Goal: Task Accomplishment & Management: Complete application form

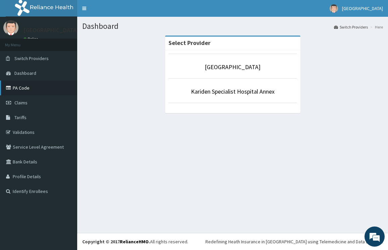
click at [25, 86] on link "PA Code" at bounding box center [38, 88] width 77 height 15
click at [214, 69] on link "Kariden Specialist Hospital" at bounding box center [233, 67] width 56 height 8
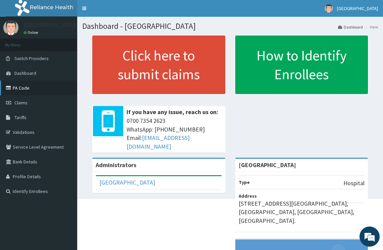
click at [25, 90] on link "PA Code" at bounding box center [38, 88] width 77 height 15
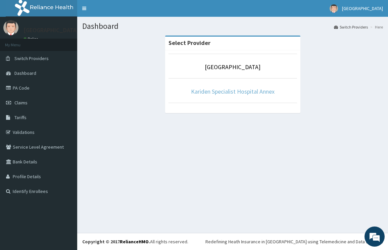
click at [195, 93] on link "Kariden Specialist Hospital Annex" at bounding box center [233, 92] width 84 height 8
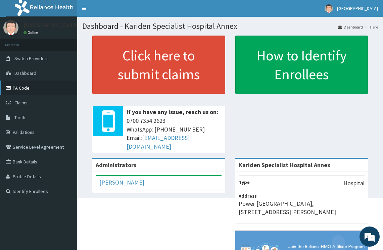
click at [20, 88] on link "PA Code" at bounding box center [38, 88] width 77 height 15
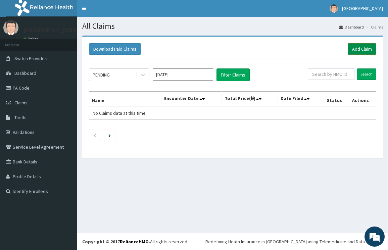
click at [359, 51] on link "Add Claim" at bounding box center [362, 48] width 29 height 11
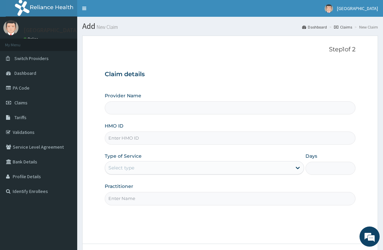
click at [150, 136] on input "HMO ID" at bounding box center [230, 138] width 251 height 13
type input "Kariden Specialist Hospital Annex"
paste input "JNL/10036/A"
type input "JNL/10036/A"
click at [294, 167] on div at bounding box center [298, 168] width 12 height 12
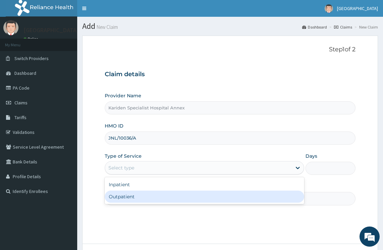
click at [240, 194] on div "Outpatient" at bounding box center [205, 197] width 200 height 12
type input "1"
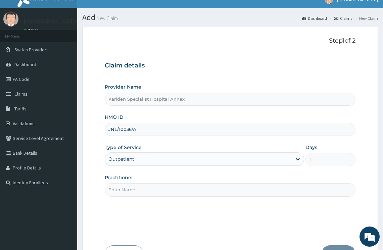
scroll to position [54, 0]
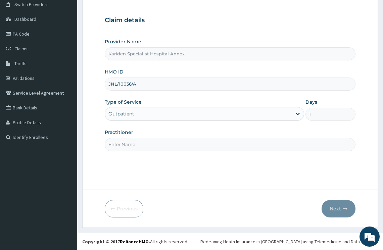
click at [178, 144] on input "Practitioner" at bounding box center [230, 144] width 251 height 13
type input "DR. [GEOGRAPHIC_DATA]"
click at [338, 211] on button "Next" at bounding box center [339, 208] width 34 height 17
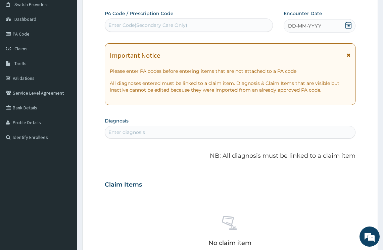
click at [126, 27] on div "Enter Code(Secondary Care Only)" at bounding box center [147, 25] width 79 height 7
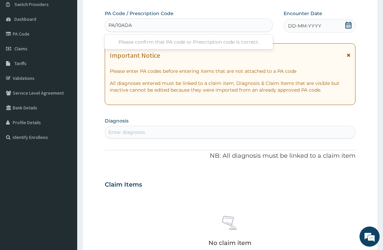
type input "PA/10ADA4"
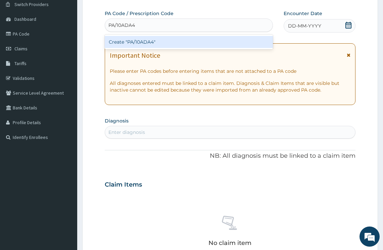
click at [157, 46] on div "Create "PA/10ADA4"" at bounding box center [189, 42] width 168 height 12
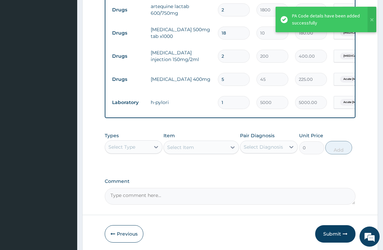
scroll to position [369, 0]
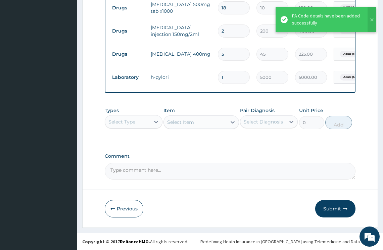
click at [330, 207] on button "Submit" at bounding box center [335, 208] width 40 height 17
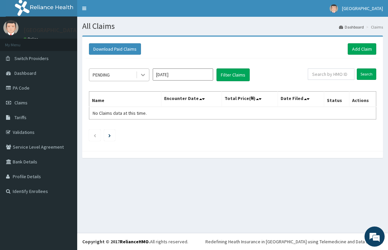
click at [142, 76] on icon at bounding box center [143, 74] width 7 height 7
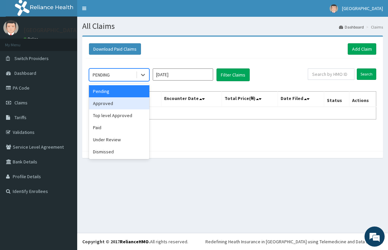
click at [120, 100] on div "Approved" at bounding box center [119, 103] width 60 height 12
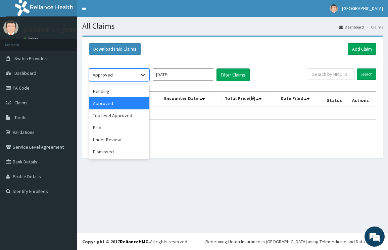
click at [142, 74] on icon at bounding box center [143, 74] width 7 height 7
click at [127, 103] on div "Approved" at bounding box center [119, 103] width 60 height 12
click at [140, 72] on icon at bounding box center [143, 74] width 7 height 7
click at [124, 123] on div "Paid" at bounding box center [119, 127] width 60 height 12
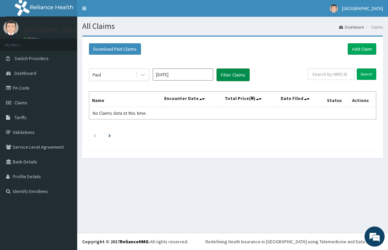
click at [222, 72] on button "Filter Claims" at bounding box center [232, 74] width 33 height 13
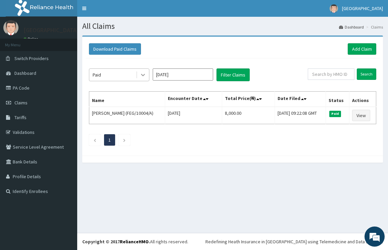
click at [141, 73] on icon at bounding box center [143, 74] width 7 height 7
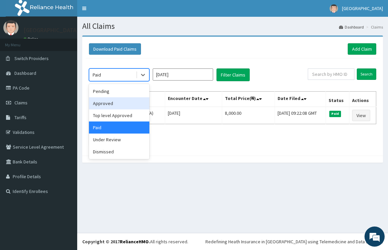
click at [108, 103] on div "Approved" at bounding box center [119, 103] width 60 height 12
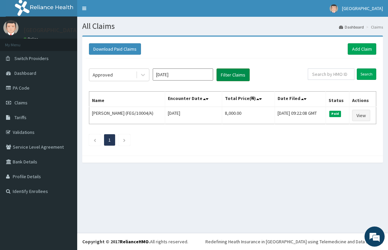
click at [246, 76] on button "Filter Claims" at bounding box center [232, 74] width 33 height 13
click at [242, 77] on button "Filter Claims" at bounding box center [232, 74] width 33 height 13
click at [145, 75] on icon at bounding box center [143, 75] width 4 height 2
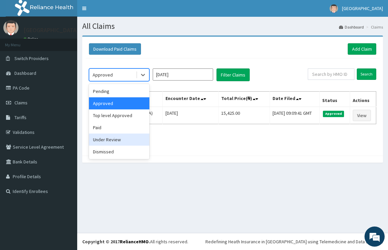
click at [125, 136] on div "Under Review" at bounding box center [119, 140] width 60 height 12
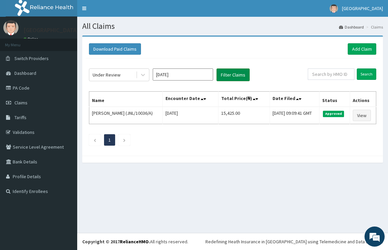
click at [220, 72] on button "Filter Claims" at bounding box center [232, 74] width 33 height 13
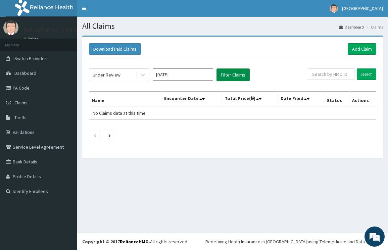
click at [227, 77] on button "Filter Claims" at bounding box center [232, 74] width 33 height 13
click at [142, 74] on icon at bounding box center [143, 74] width 7 height 7
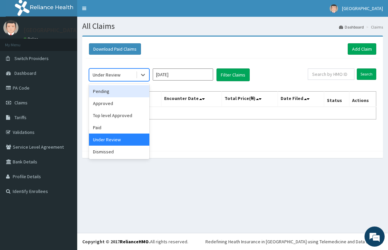
click at [111, 91] on div "Pending" at bounding box center [119, 91] width 60 height 12
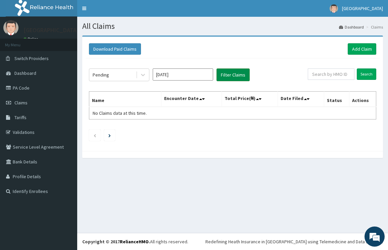
click at [220, 78] on button "Filter Claims" at bounding box center [232, 74] width 33 height 13
click at [233, 73] on button "Filter Claims" at bounding box center [232, 74] width 33 height 13
drag, startPoint x: 233, startPoint y: 73, endPoint x: 176, endPoint y: 72, distance: 56.7
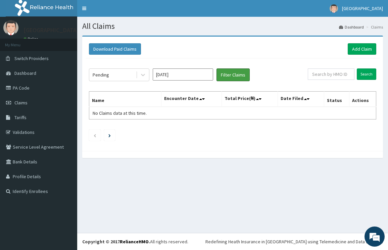
click at [231, 73] on button "Filter Claims" at bounding box center [232, 74] width 33 height 13
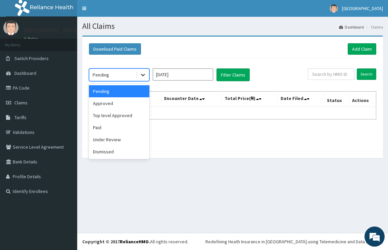
click at [144, 74] on icon at bounding box center [143, 74] width 7 height 7
click at [121, 104] on div "Approved" at bounding box center [119, 103] width 60 height 12
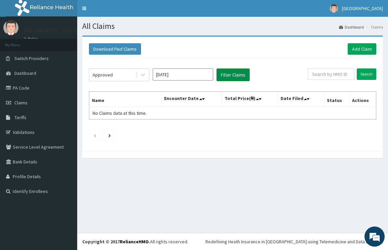
click at [231, 74] on button "Filter Claims" at bounding box center [232, 74] width 33 height 13
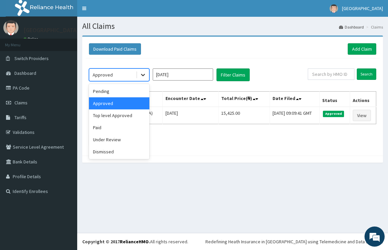
click at [147, 78] on div at bounding box center [143, 75] width 12 height 12
click at [120, 128] on div "Paid" at bounding box center [119, 127] width 60 height 12
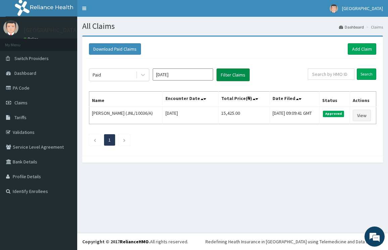
click at [227, 74] on button "Filter Claims" at bounding box center [232, 74] width 33 height 13
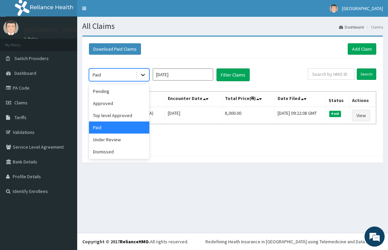
click at [141, 76] on icon at bounding box center [143, 74] width 7 height 7
click at [126, 136] on div "Under Review" at bounding box center [119, 140] width 60 height 12
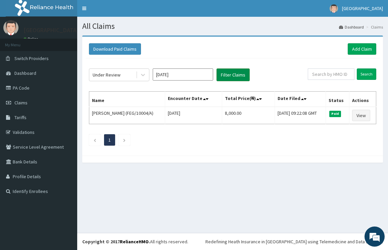
click at [226, 72] on button "Filter Claims" at bounding box center [232, 74] width 33 height 13
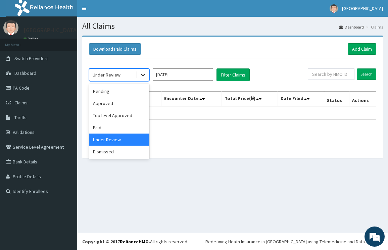
click at [143, 76] on icon at bounding box center [143, 75] width 4 height 2
click at [144, 151] on div "Dismissed" at bounding box center [119, 152] width 60 height 12
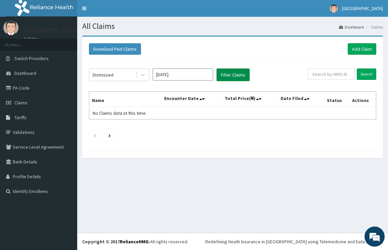
click at [222, 78] on button "Filter Claims" at bounding box center [232, 74] width 33 height 13
click at [329, 75] on input "text" at bounding box center [331, 73] width 47 height 11
